Goal: Check status

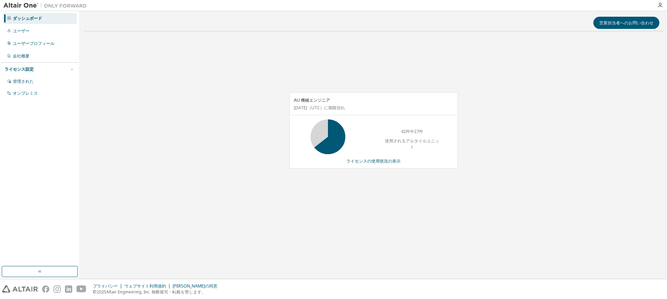
click at [270, 128] on div "AU 機械エンジニア [DATE] （UTC） に期限切れ 42件中27件 使用されるアルタイルユニット ライセンスの使用状況の表示" at bounding box center [373, 134] width 580 height 194
